Goal: Information Seeking & Learning: Learn about a topic

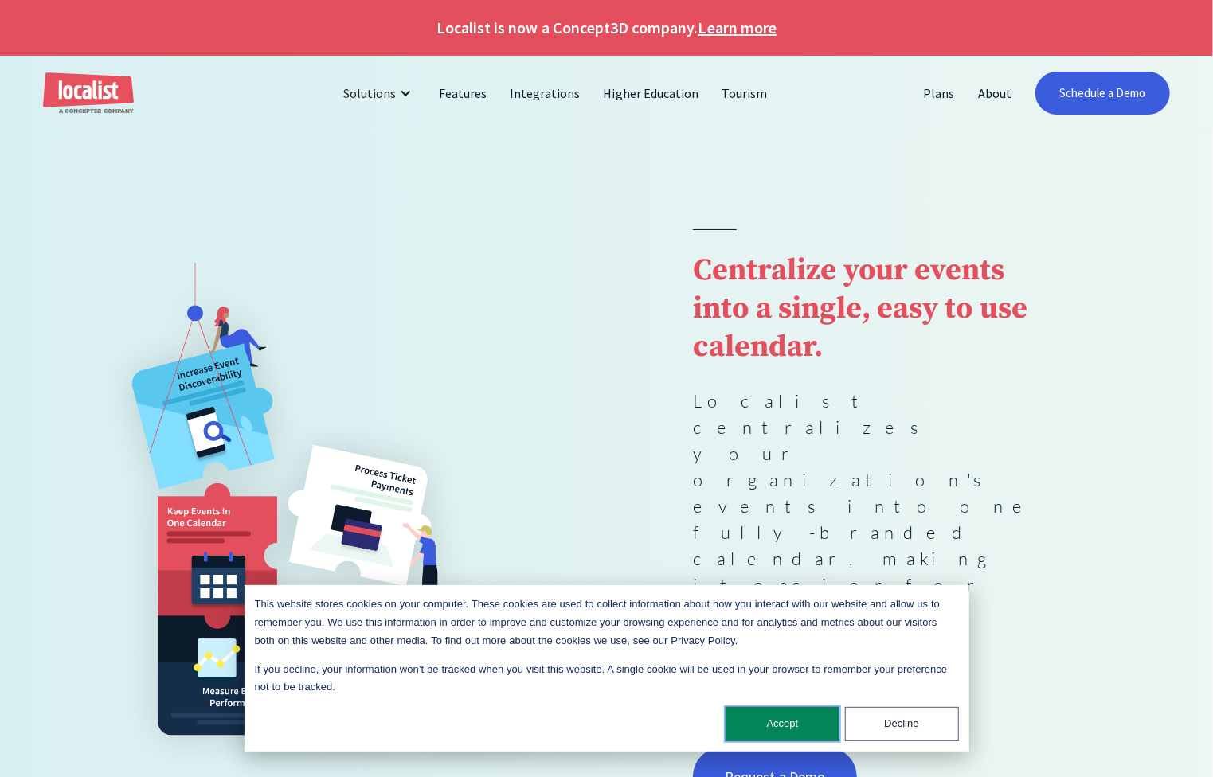
drag, startPoint x: 786, startPoint y: 714, endPoint x: 784, endPoint y: 687, distance: 27.1
click at [786, 714] on button "Accept" at bounding box center [782, 724] width 114 height 34
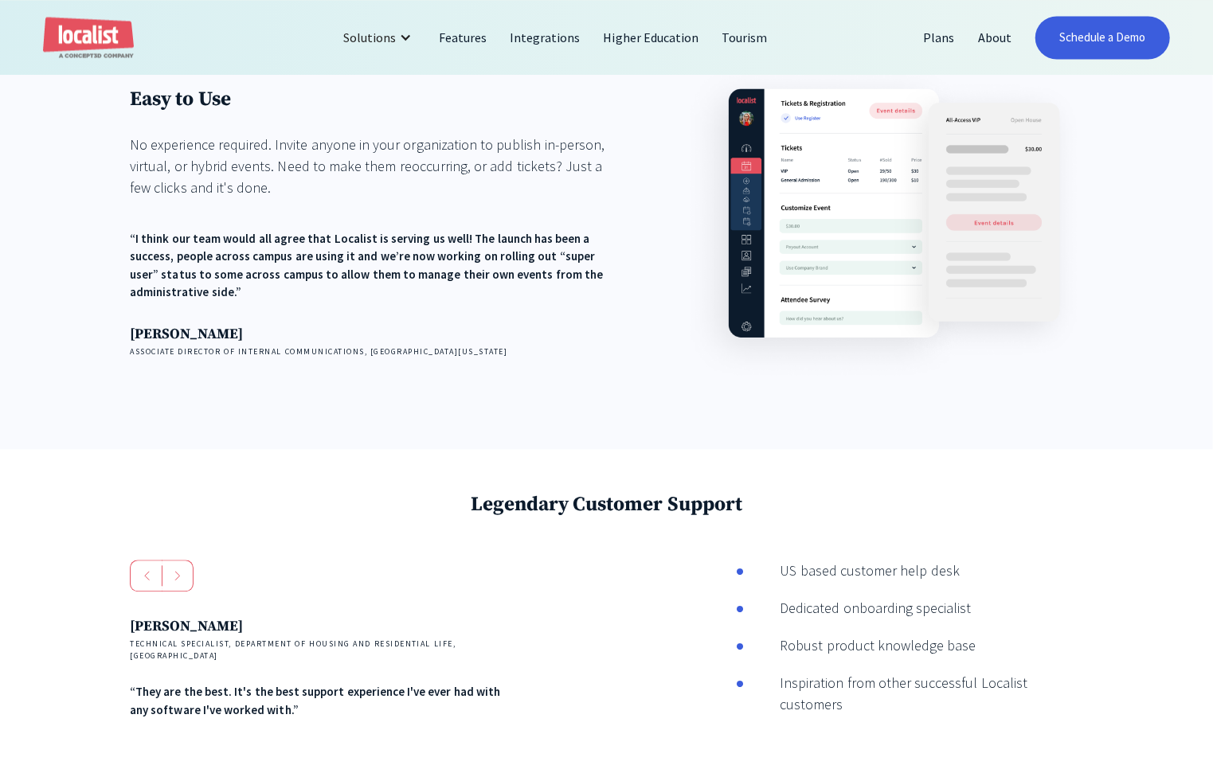
scroll to position [2577, 0]
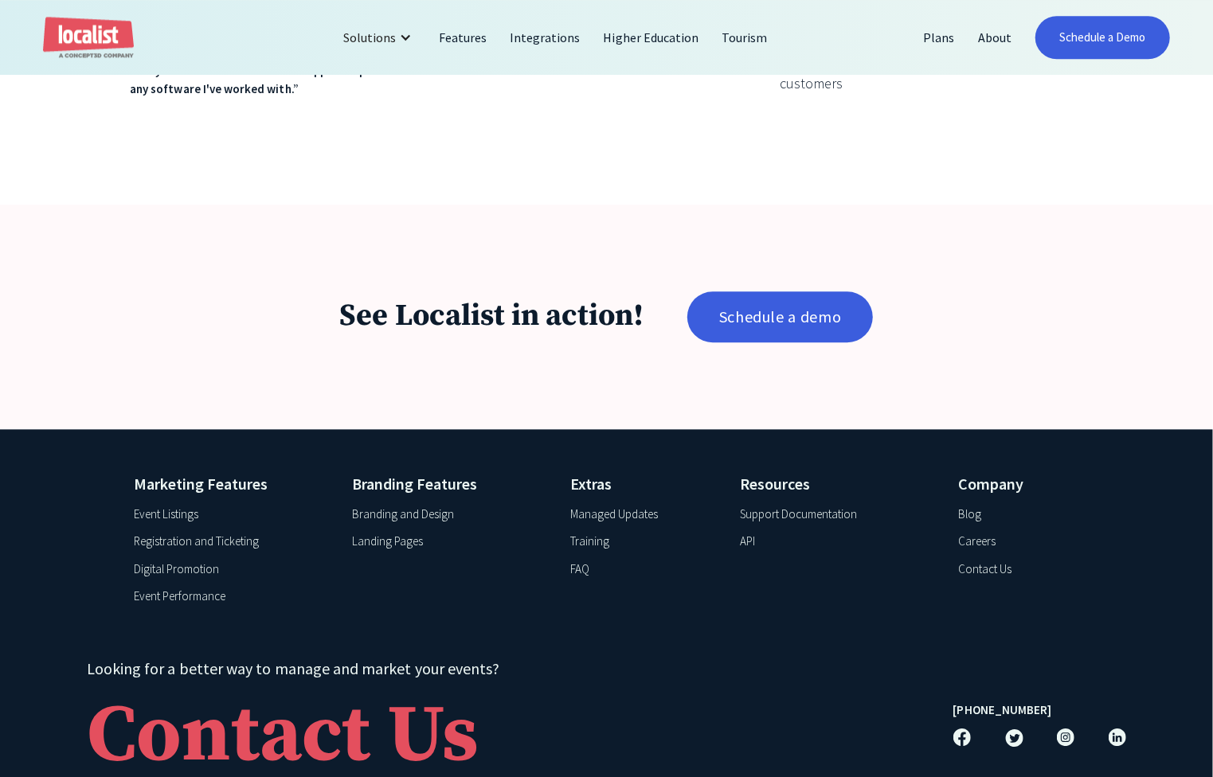
click at [772, 506] on div "Support Documentation" at bounding box center [799, 515] width 118 height 18
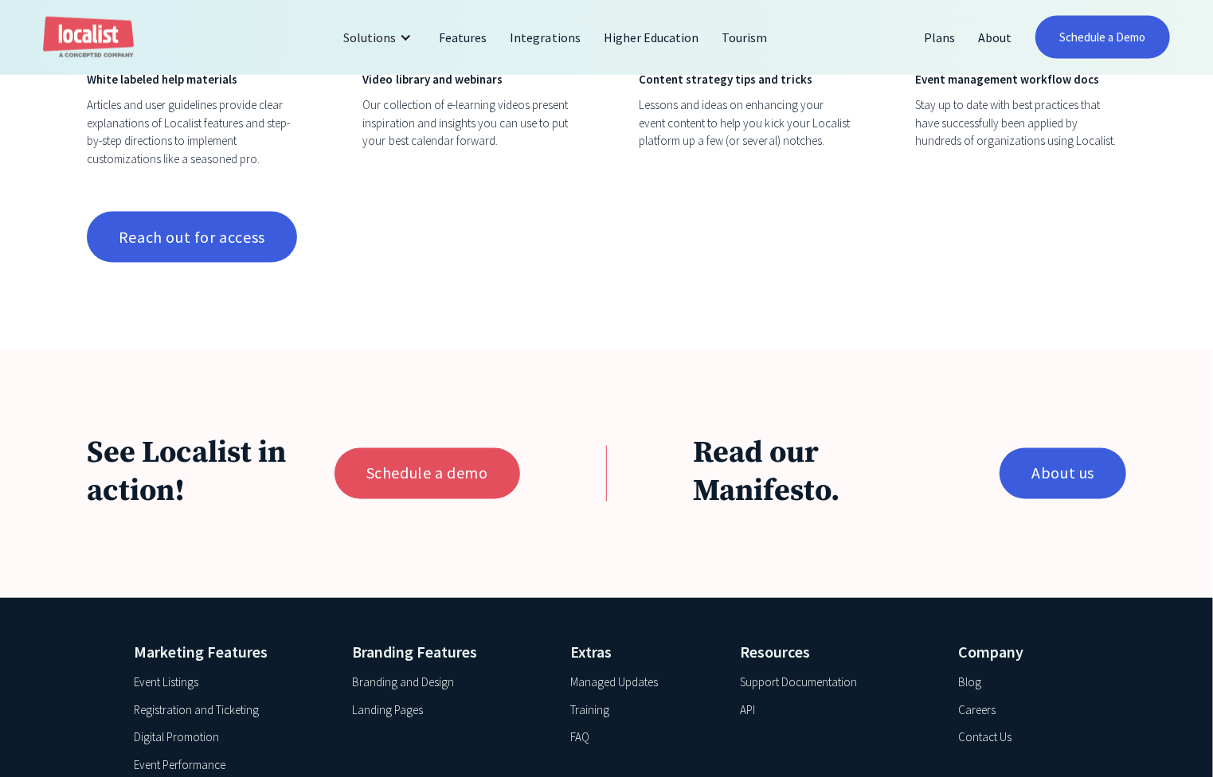
scroll to position [1589, 0]
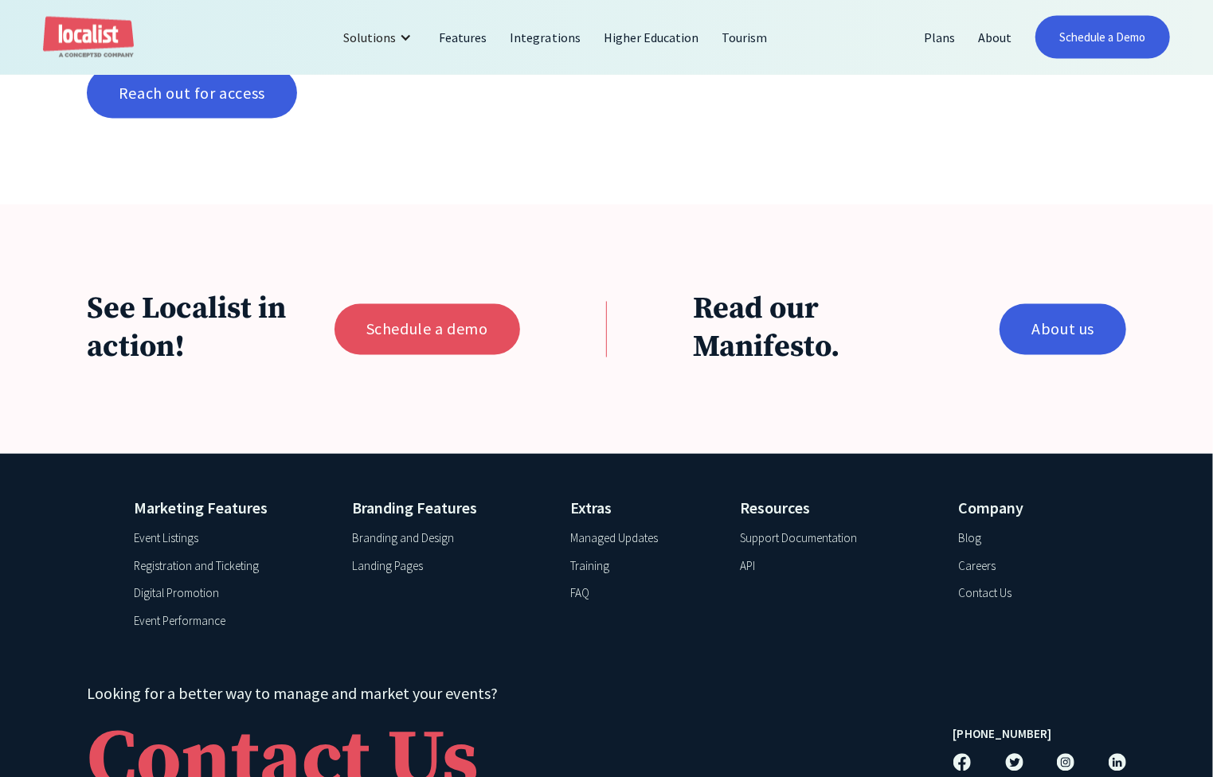
click at [747, 561] on div "API" at bounding box center [747, 567] width 15 height 18
